Goal: Task Accomplishment & Management: Manage account settings

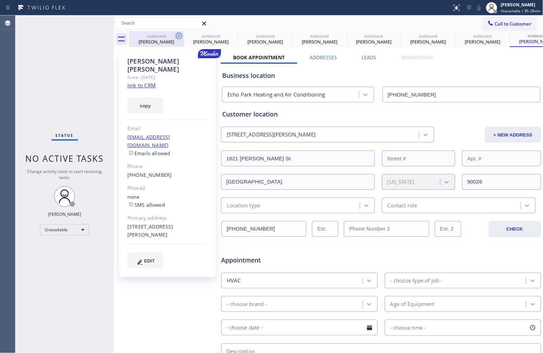
click at [178, 36] on icon at bounding box center [179, 36] width 8 height 8
click at [0, 0] on icon at bounding box center [0, 0] width 0 height 0
click at [178, 37] on icon at bounding box center [179, 36] width 6 height 6
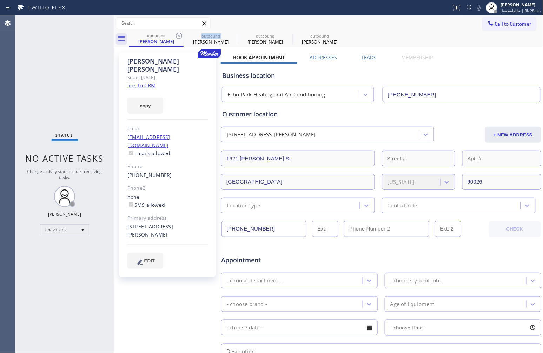
click at [178, 37] on icon at bounding box center [179, 36] width 6 height 6
click at [529, 6] on div "[PERSON_NAME]" at bounding box center [522, 5] width 38 height 6
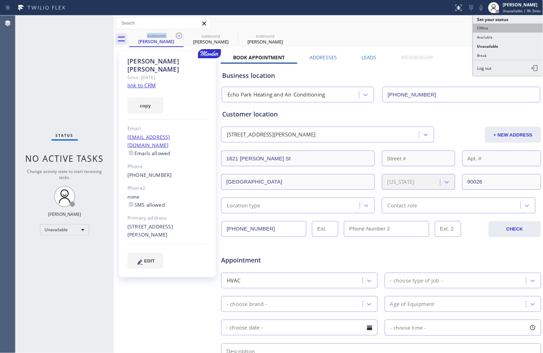
click at [503, 27] on button "Offline" at bounding box center [508, 28] width 70 height 9
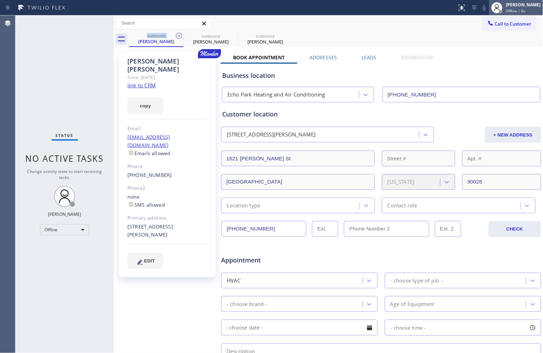
click at [533, 9] on div "Offline | 0s" at bounding box center [523, 10] width 35 height 5
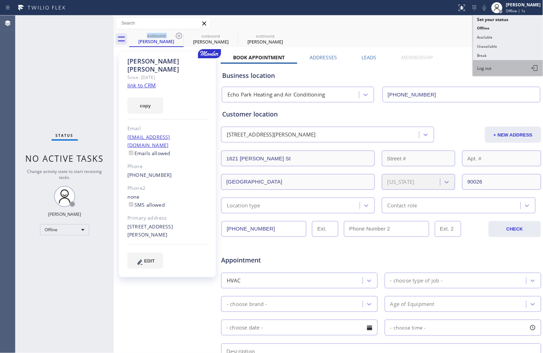
click at [505, 68] on button "Log out" at bounding box center [508, 67] width 70 height 15
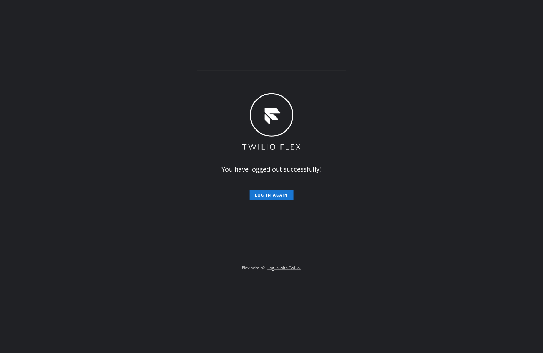
click at [341, 5] on div "You have logged out successfully! Log in again Flex Admin? Log in with Twilio." at bounding box center [271, 176] width 543 height 353
